Goal: Find specific page/section: Find specific page/section

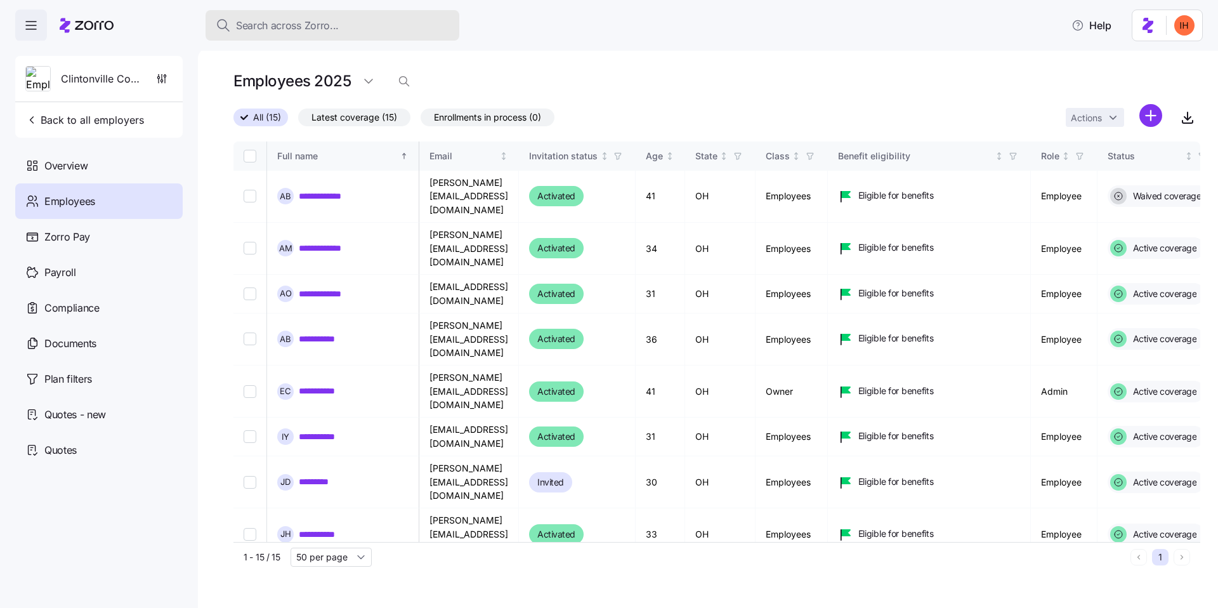
scroll to position [0, 344]
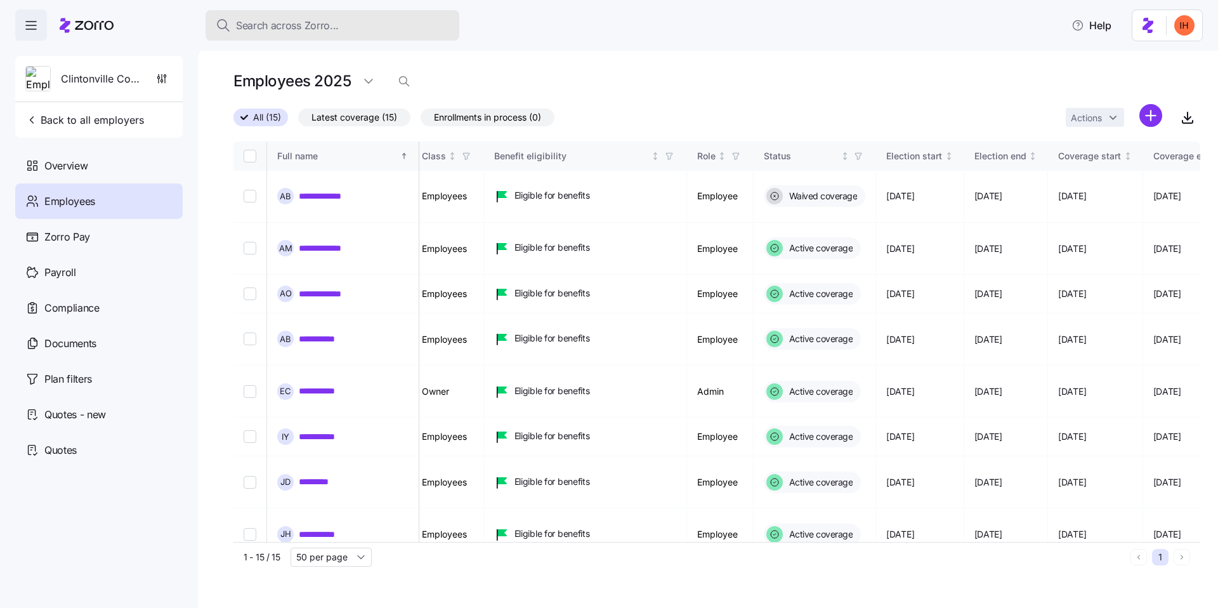
click at [303, 34] on button "Search across Zorro..." at bounding box center [333, 25] width 254 height 30
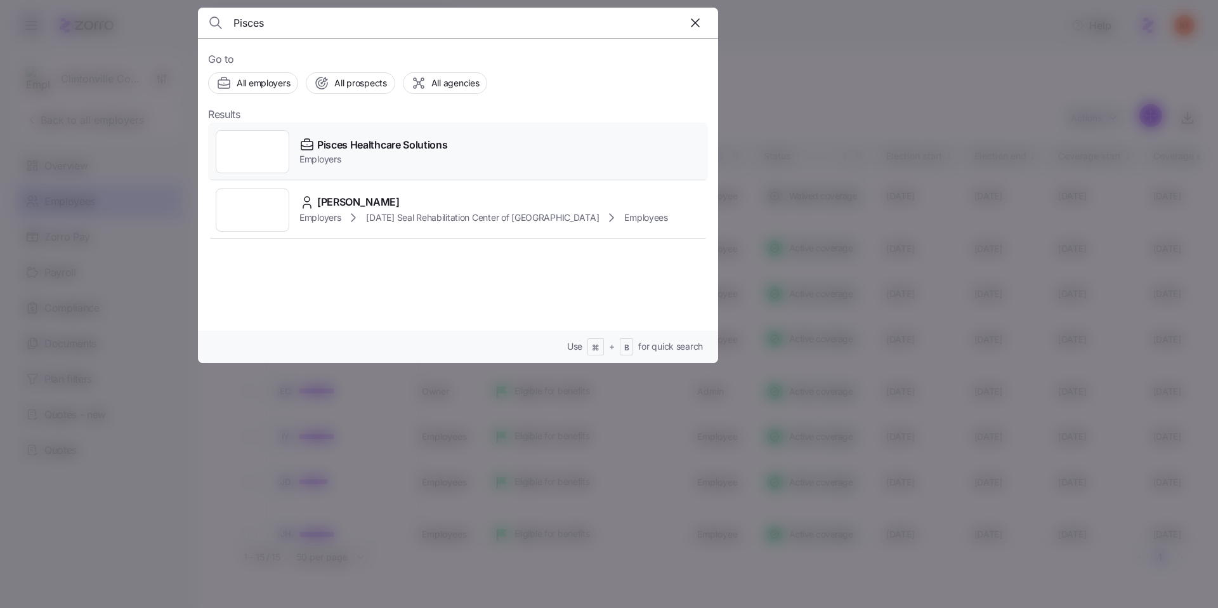
type input "Pisces"
click at [409, 160] on span "Employers" at bounding box center [373, 159] width 148 height 13
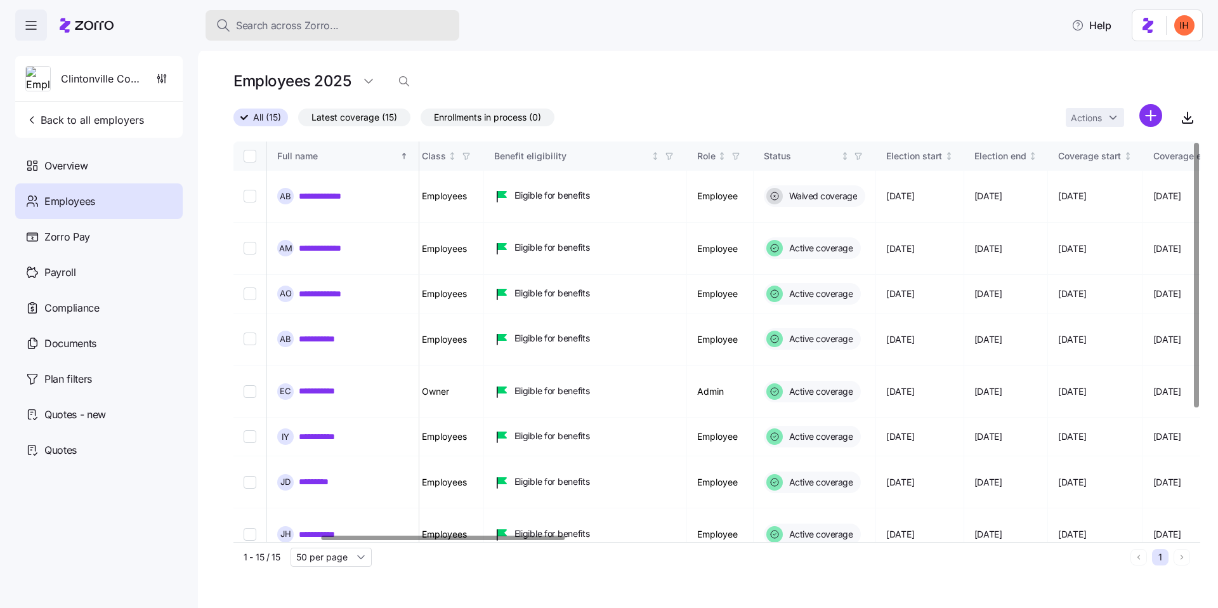
click at [298, 32] on span "Search across Zorro..." at bounding box center [287, 26] width 103 height 16
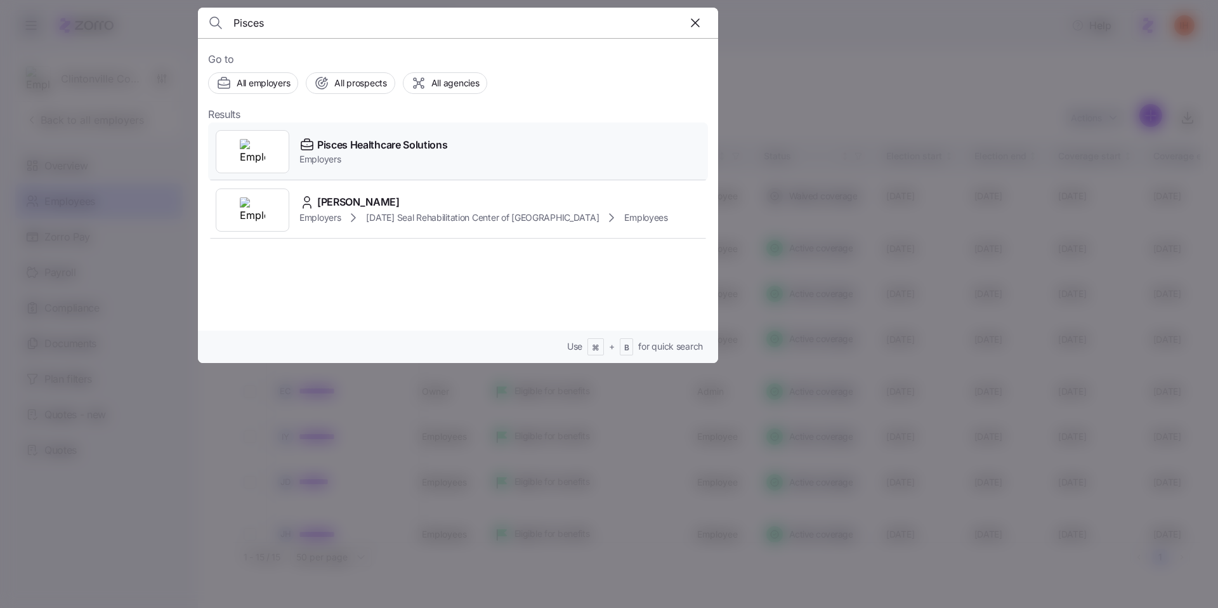
click at [335, 143] on span "Pisces Healthcare Solutions" at bounding box center [382, 145] width 130 height 16
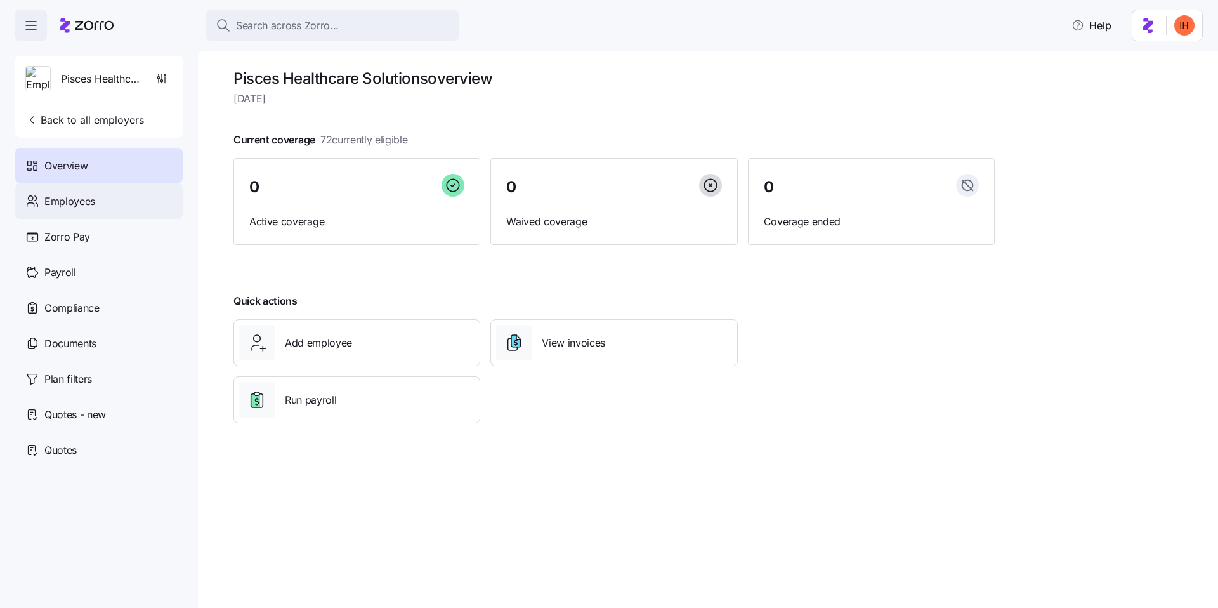
click at [92, 201] on span "Employees" at bounding box center [69, 201] width 51 height 16
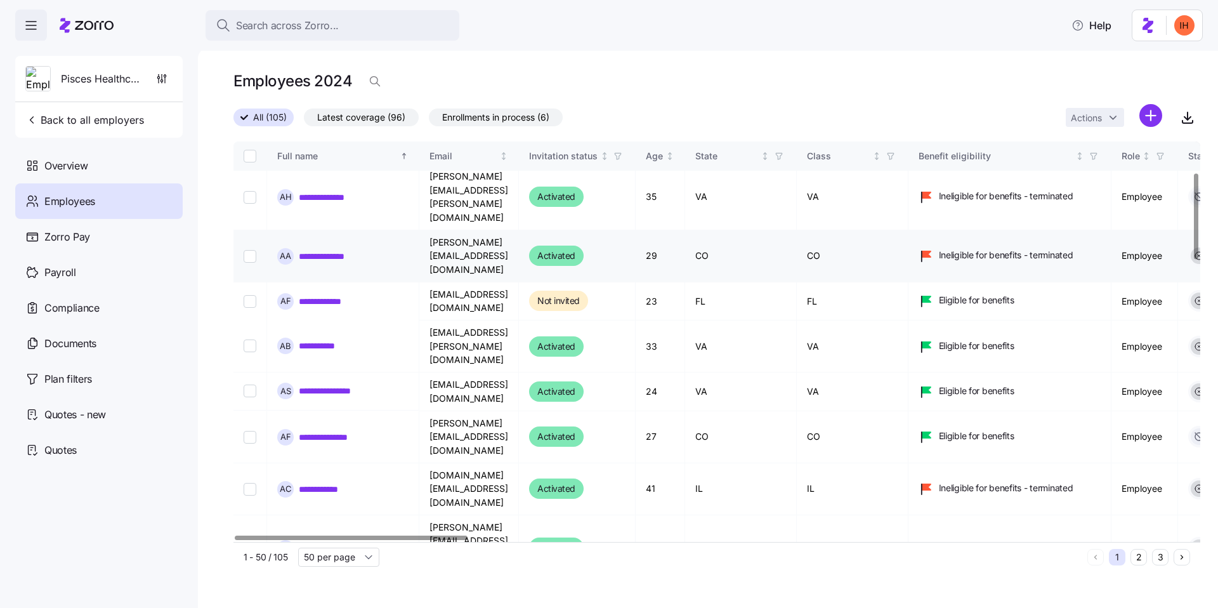
scroll to position [173, 0]
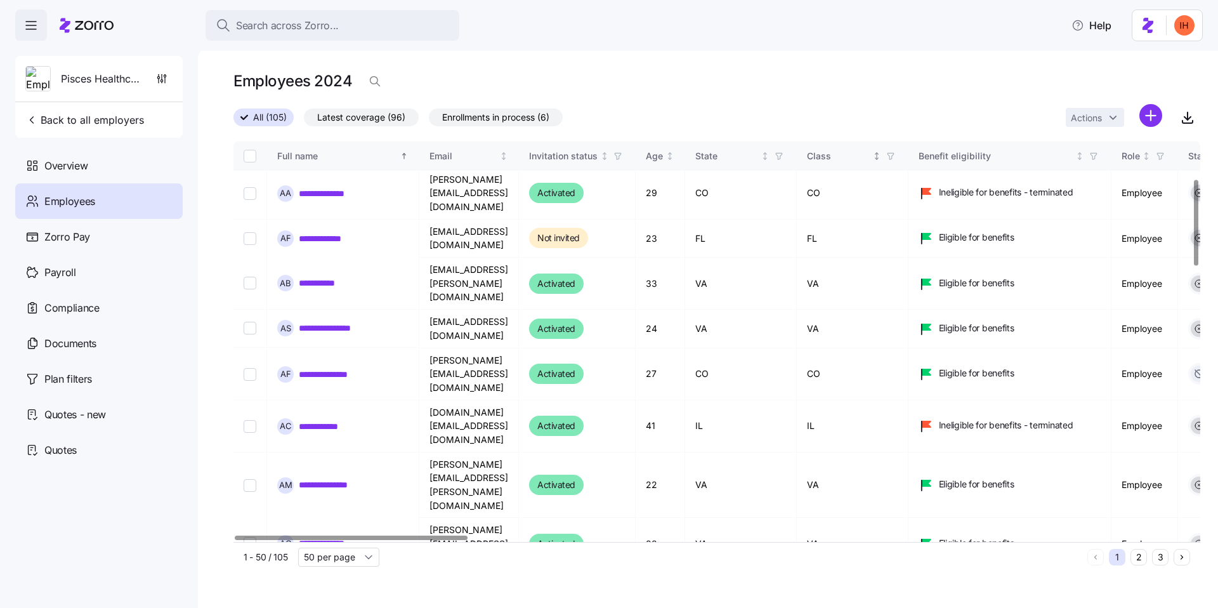
click at [894, 157] on icon "button" at bounding box center [890, 156] width 9 height 9
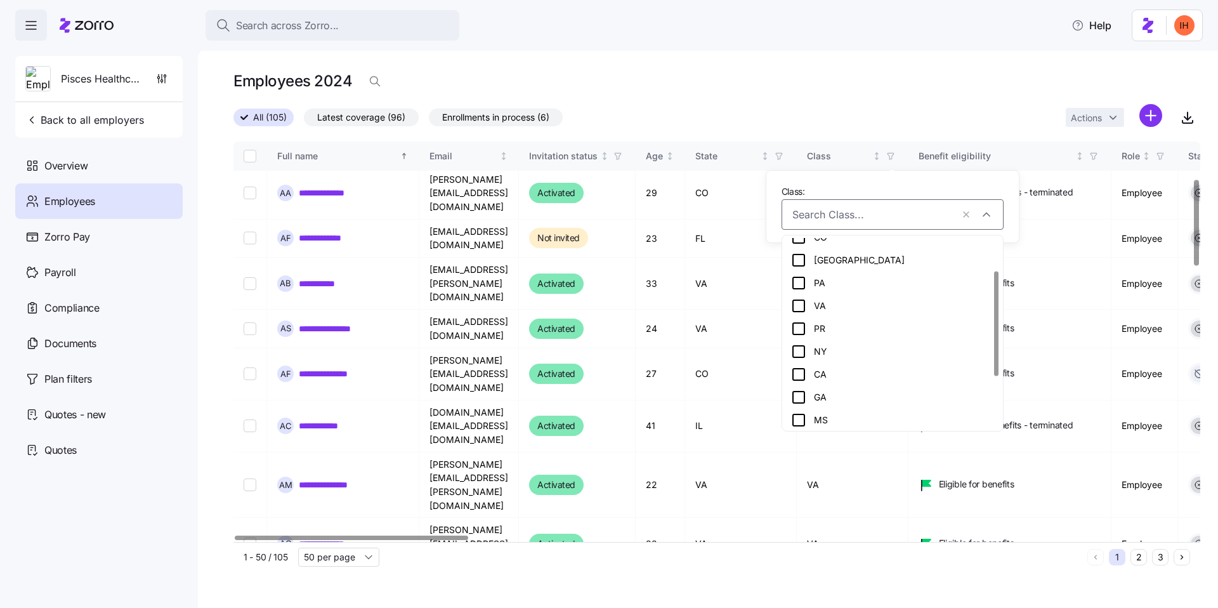
scroll to position [57, 0]
click at [835, 325] on div "PR" at bounding box center [892, 329] width 203 height 15
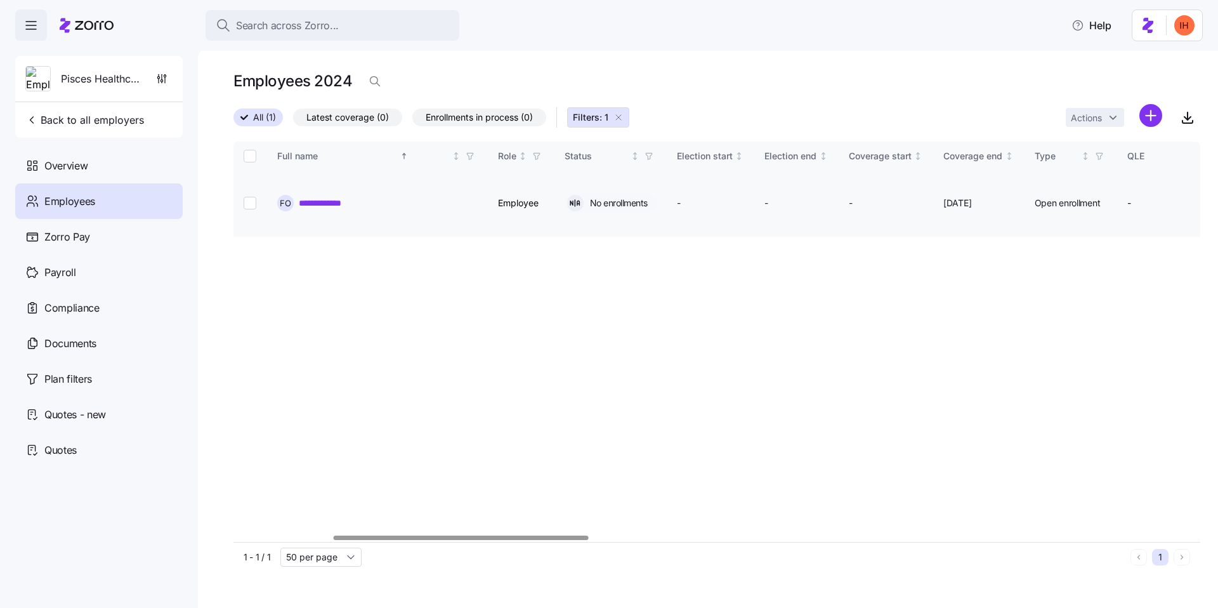
scroll to position [0, 584]
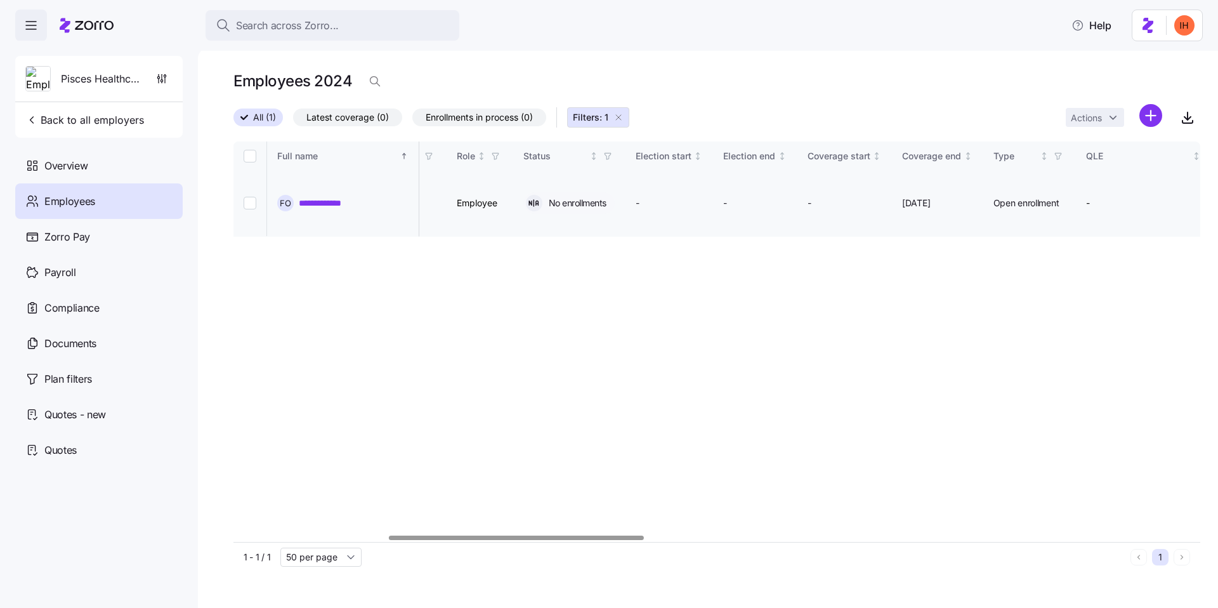
click at [606, 197] on span "No enrollments" at bounding box center [576, 203] width 62 height 13
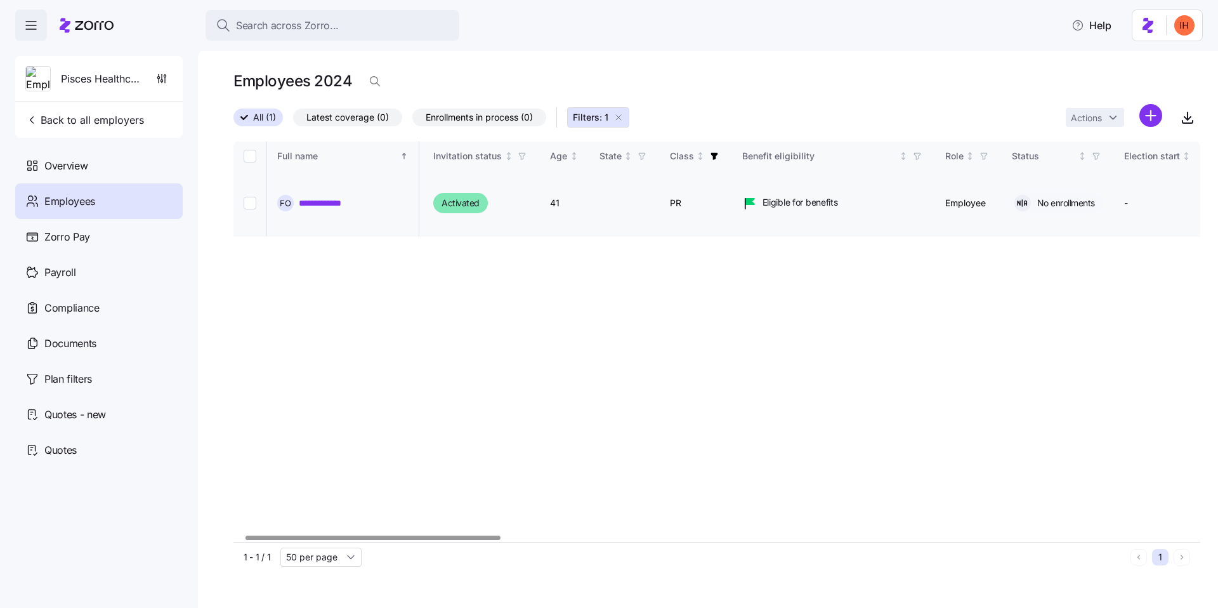
scroll to position [0, 41]
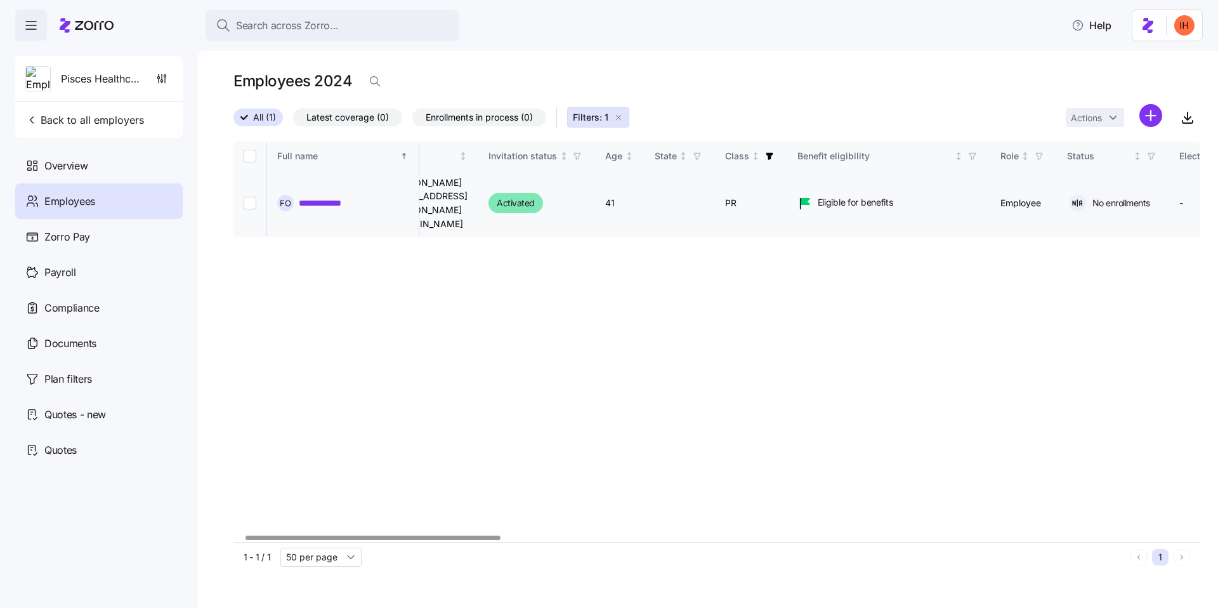
click at [785, 186] on td "PR" at bounding box center [751, 204] width 72 height 66
click at [782, 186] on td "PR" at bounding box center [751, 204] width 72 height 66
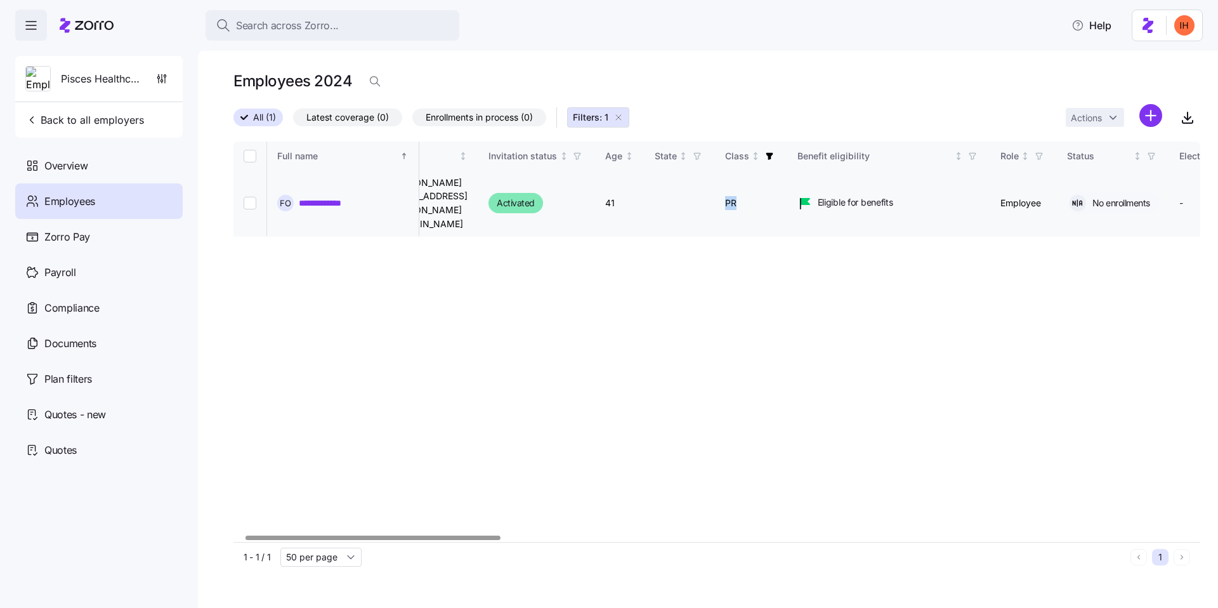
click at [782, 186] on td "PR" at bounding box center [751, 204] width 72 height 66
click at [787, 186] on td "PR" at bounding box center [751, 204] width 72 height 66
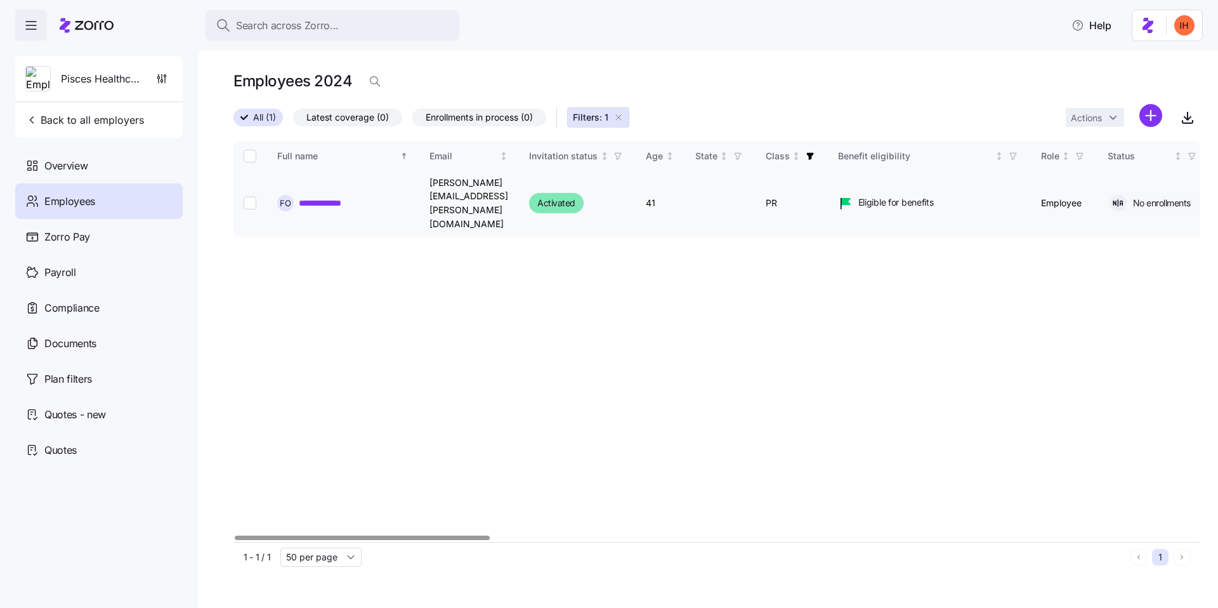
click at [828, 188] on td "PR" at bounding box center [792, 204] width 72 height 66
click at [823, 185] on td "PR" at bounding box center [792, 204] width 72 height 66
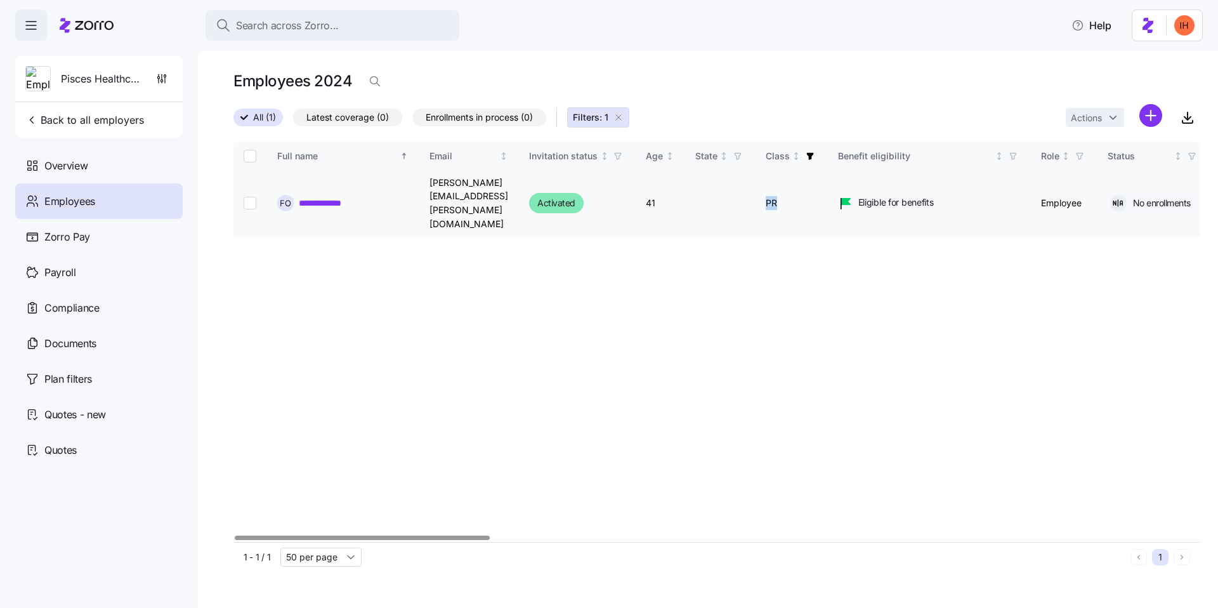
click at [823, 185] on td "PR" at bounding box center [792, 204] width 72 height 66
click at [828, 189] on td "PR" at bounding box center [792, 204] width 72 height 66
click at [826, 187] on td "PR" at bounding box center [792, 204] width 72 height 66
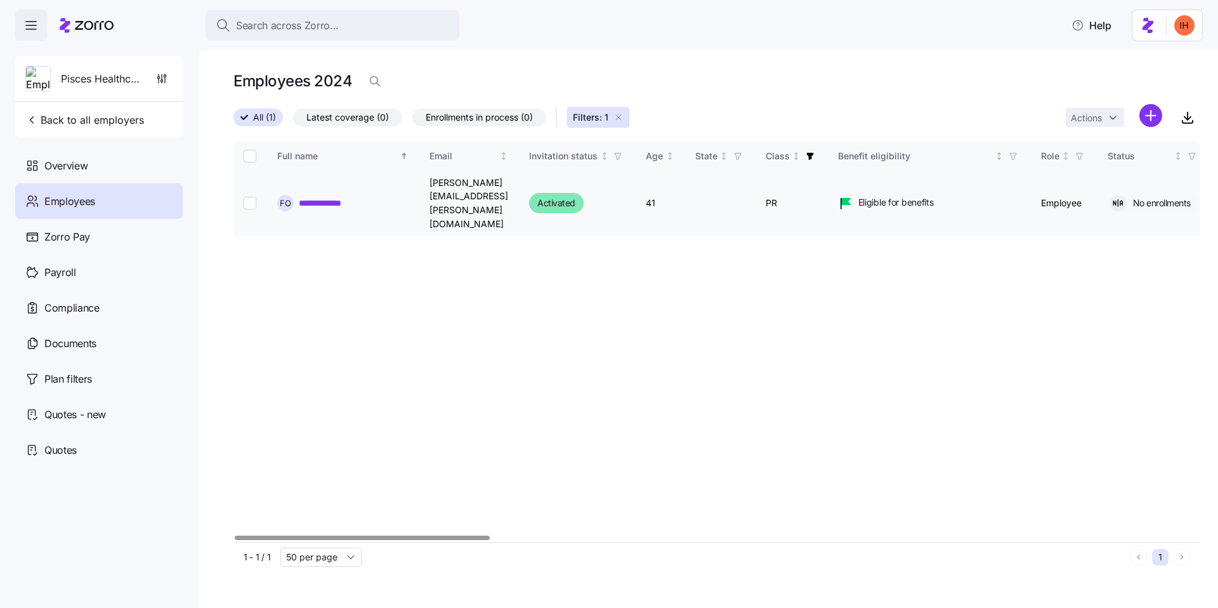
click at [826, 187] on td "PR" at bounding box center [792, 204] width 72 height 66
click at [828, 193] on td "PR" at bounding box center [792, 204] width 72 height 66
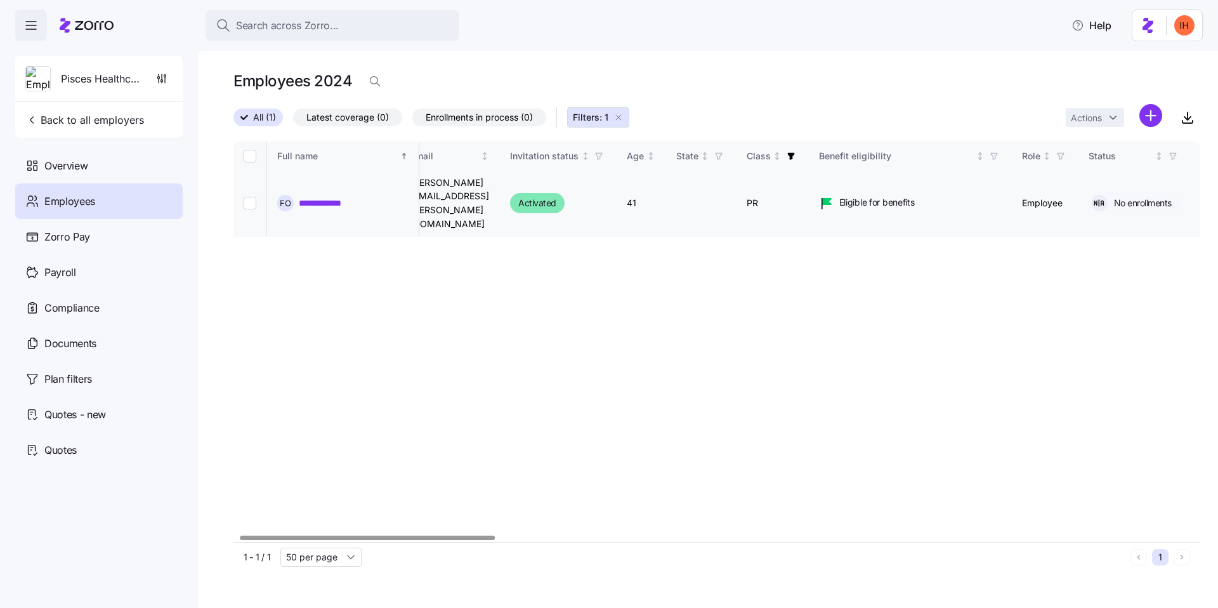
scroll to position [0, 20]
click at [802, 190] on td "PR" at bounding box center [772, 204] width 72 height 66
click at [808, 192] on td "PR" at bounding box center [772, 204] width 72 height 66
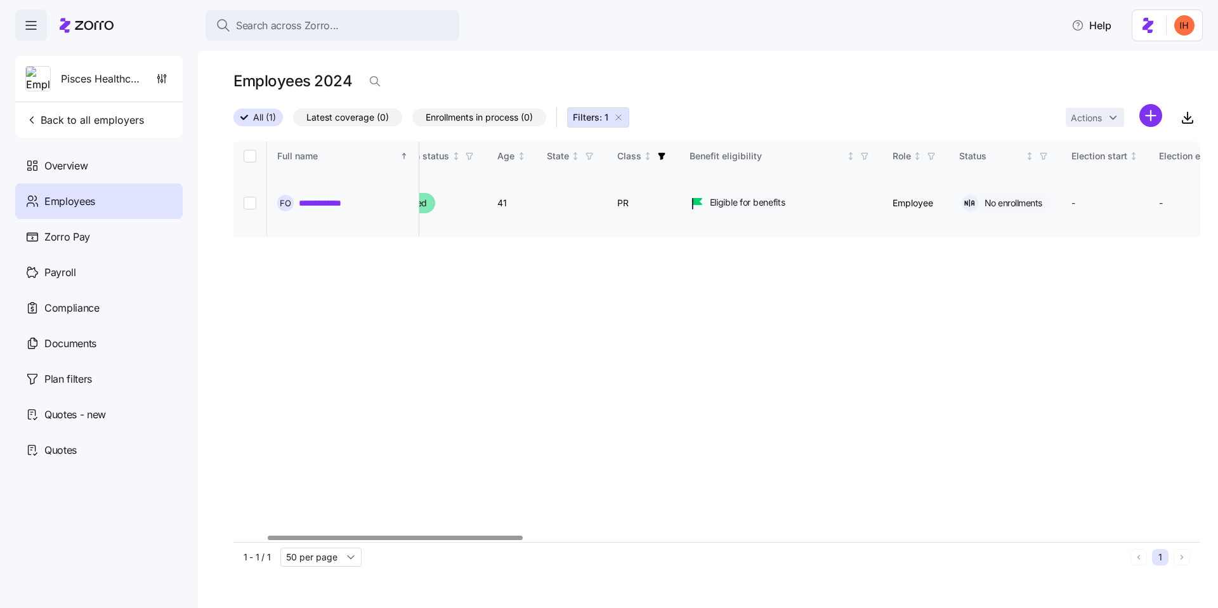
scroll to position [0, 0]
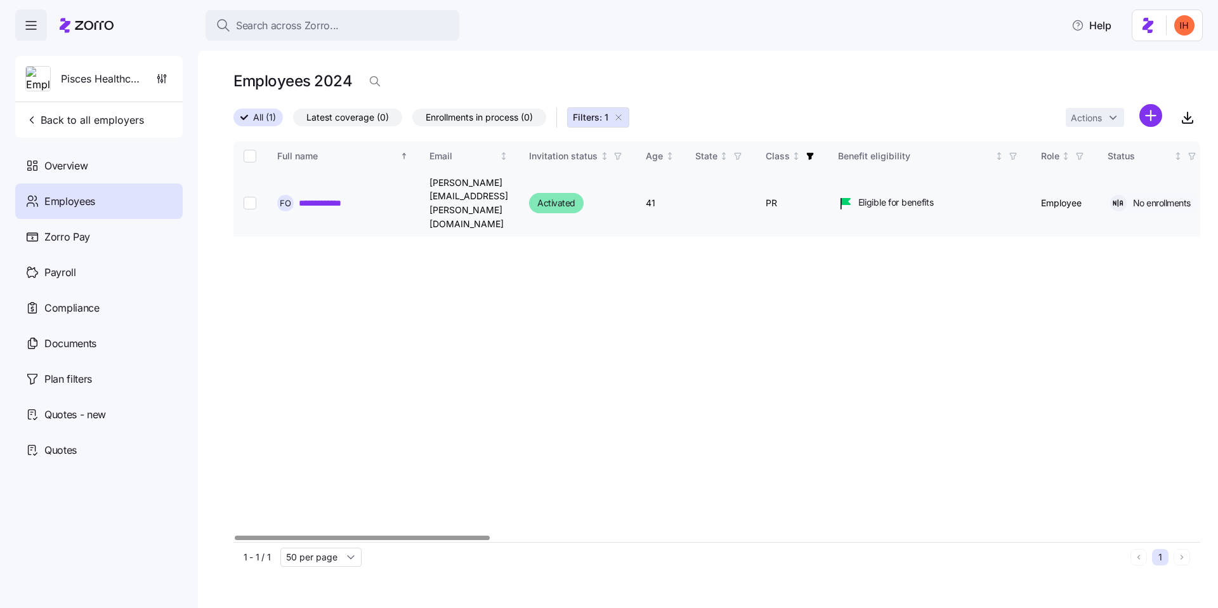
click at [828, 188] on td "PR" at bounding box center [792, 204] width 72 height 66
click at [823, 188] on td "PR" at bounding box center [792, 204] width 72 height 66
click at [827, 186] on td "PR" at bounding box center [792, 204] width 72 height 66
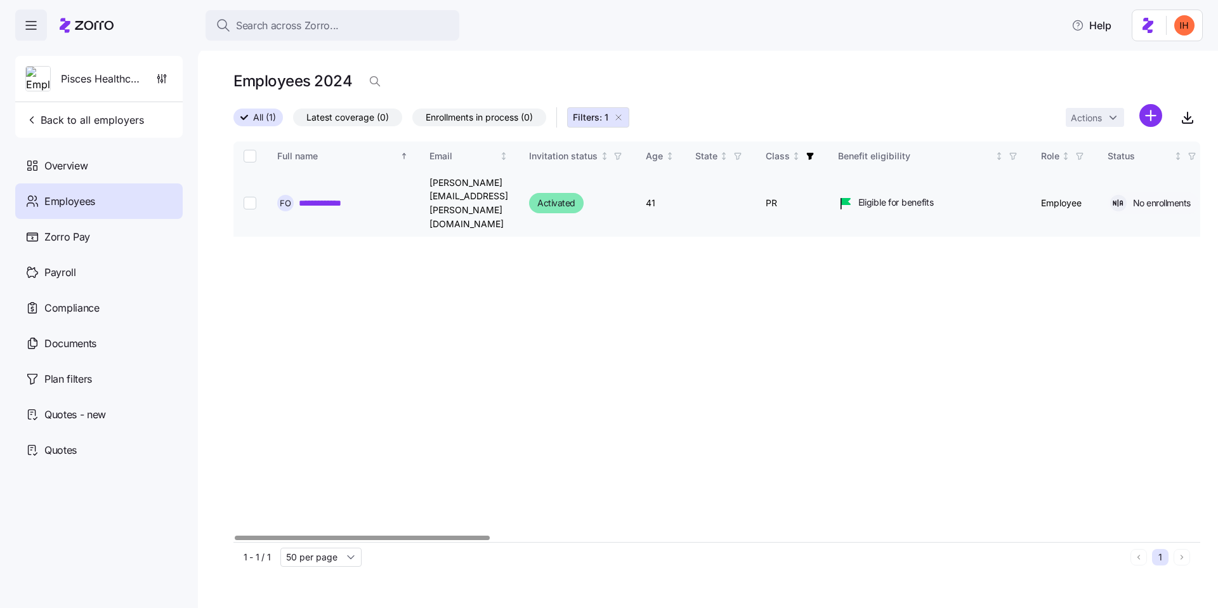
click at [827, 186] on td "PR" at bounding box center [792, 204] width 72 height 66
click at [821, 185] on td "PR" at bounding box center [792, 204] width 72 height 66
click at [826, 189] on td "PR" at bounding box center [792, 204] width 72 height 66
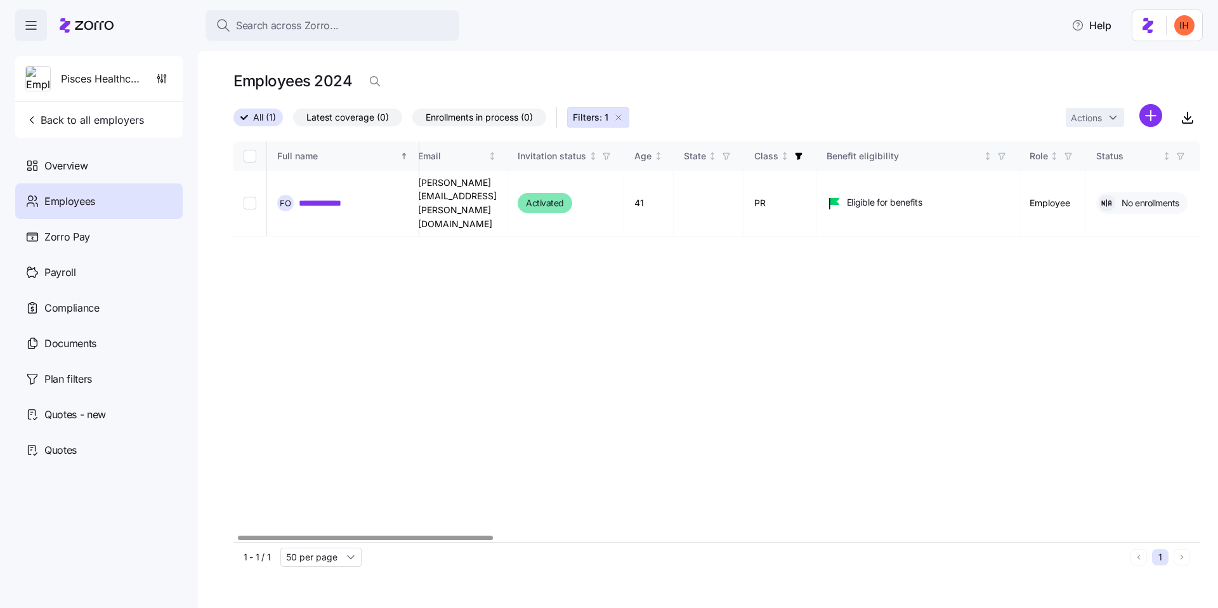
scroll to position [0, 12]
click at [813, 192] on td "PR" at bounding box center [779, 204] width 72 height 66
click at [813, 188] on td "PR" at bounding box center [779, 204] width 72 height 66
click at [816, 188] on td "PR" at bounding box center [779, 204] width 72 height 66
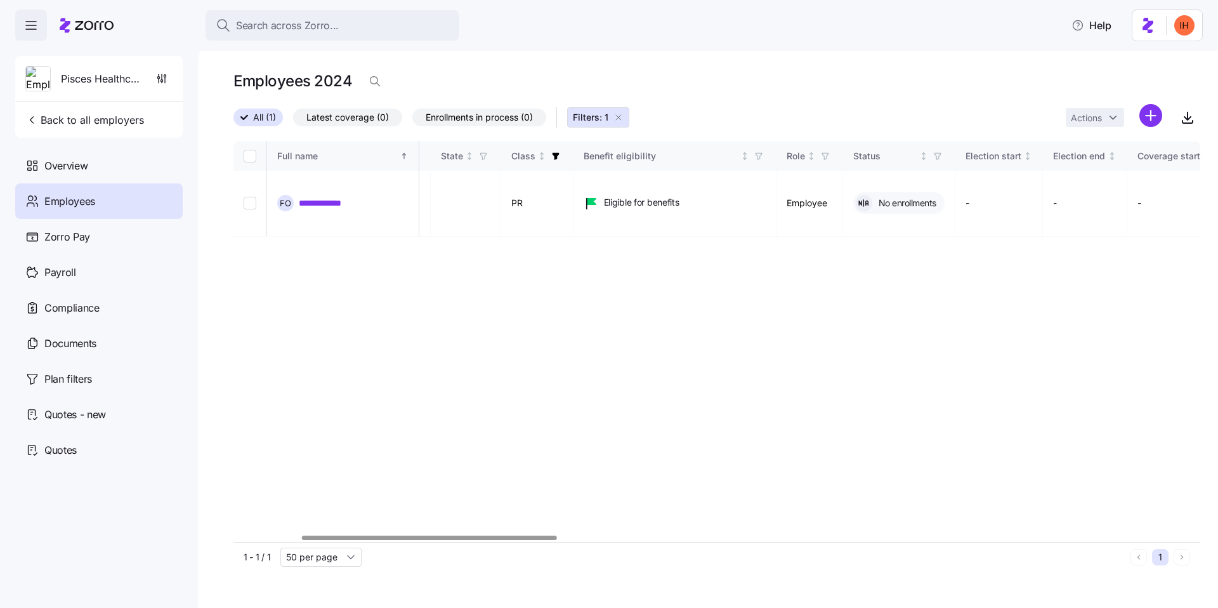
scroll to position [0, 205]
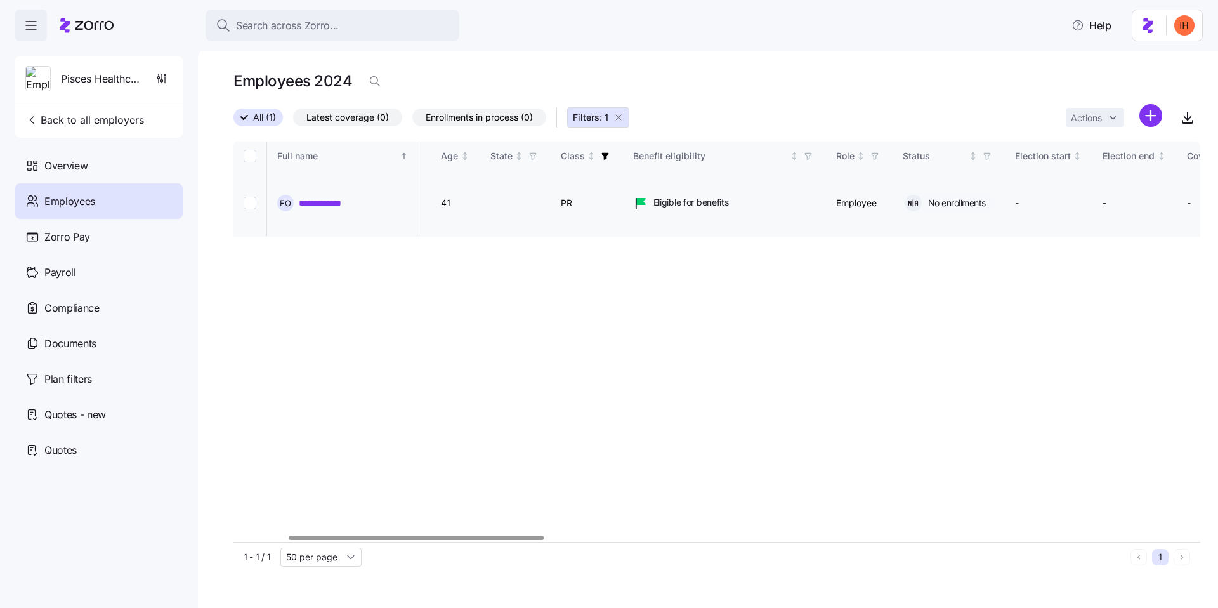
click at [618, 191] on td "PR" at bounding box center [587, 204] width 72 height 66
click at [623, 190] on td "PR" at bounding box center [587, 204] width 72 height 66
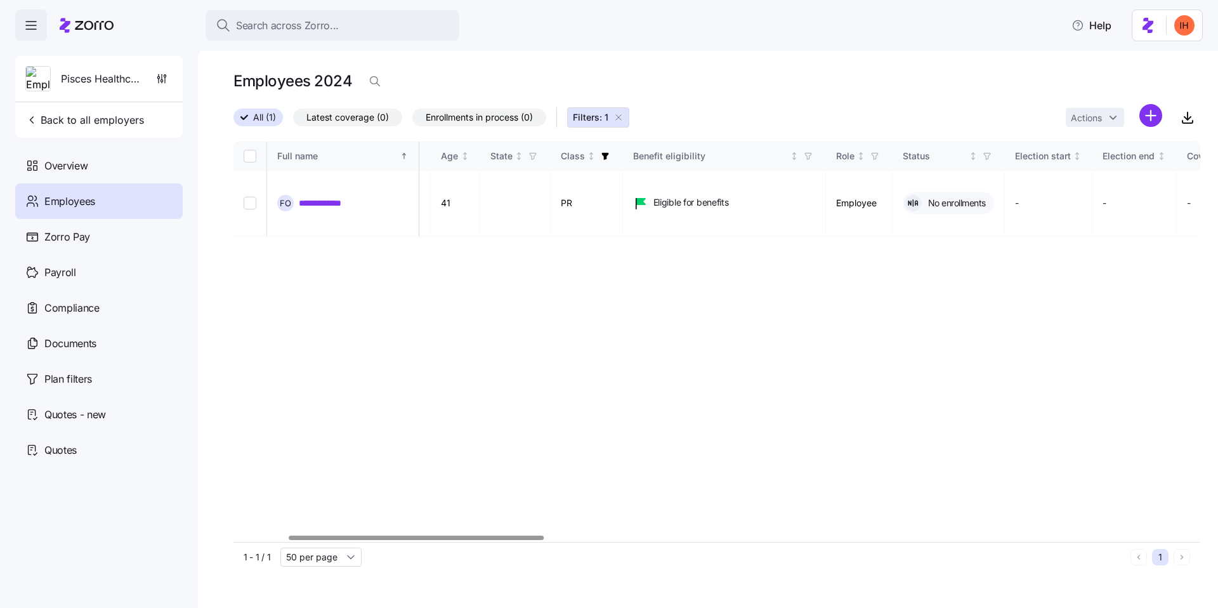
click at [499, 389] on div "**********" at bounding box center [716, 341] width 967 height 400
